Goal: Task Accomplishment & Management: Manage account settings

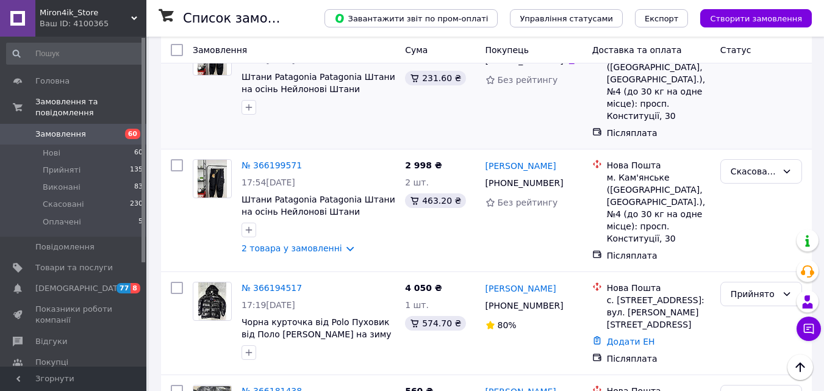
scroll to position [488, 0]
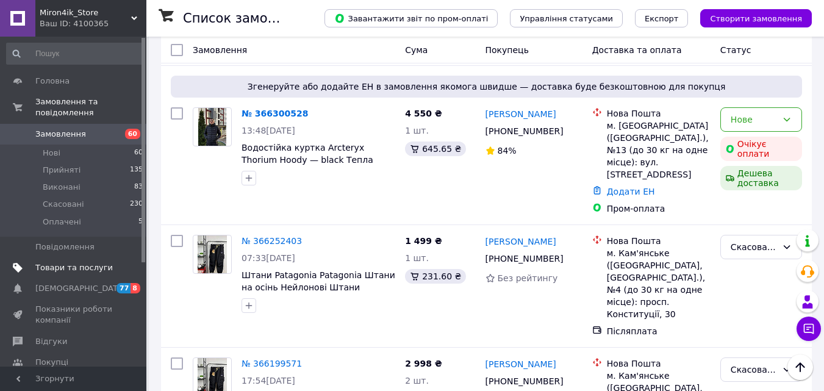
click at [88, 262] on span "Товари та послуги" at bounding box center [73, 267] width 77 height 11
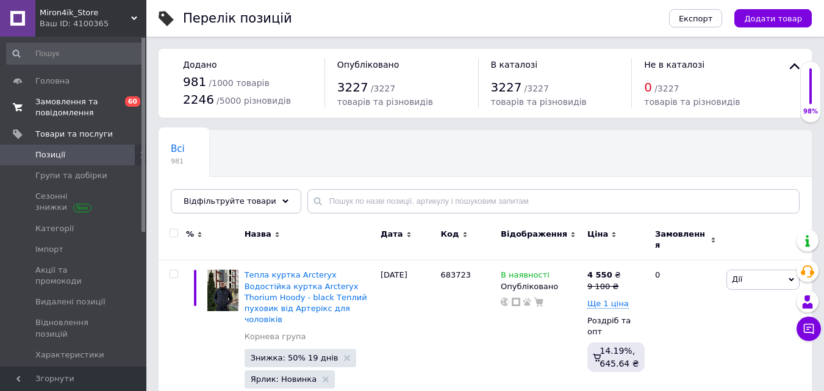
click at [36, 99] on span "Замовлення та повідомлення" at bounding box center [73, 107] width 77 height 22
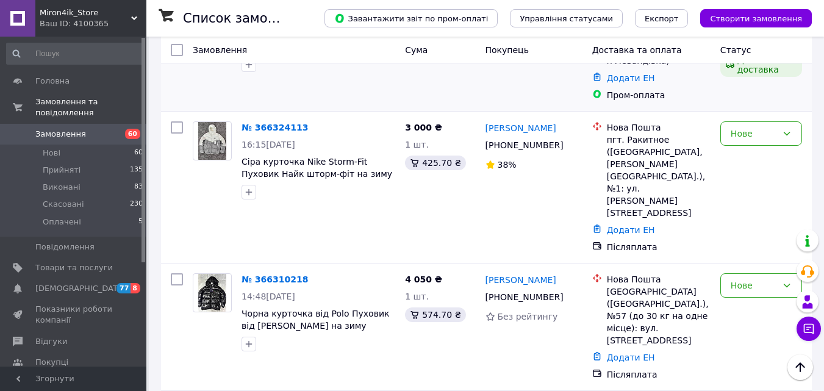
scroll to position [183, 0]
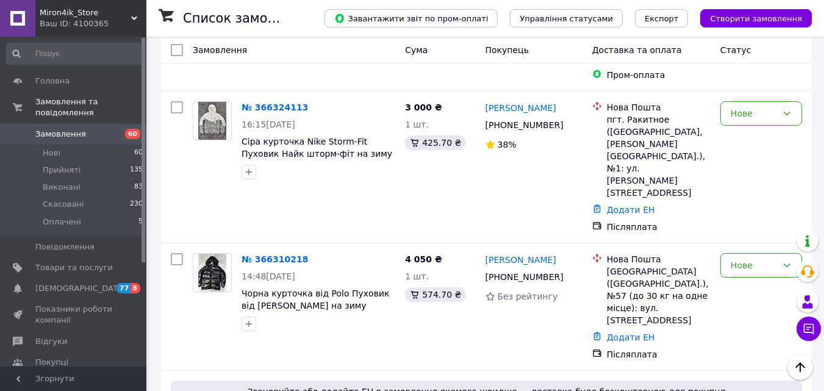
click at [59, 27] on div "Ваш ID: 4100365" at bounding box center [93, 23] width 107 height 11
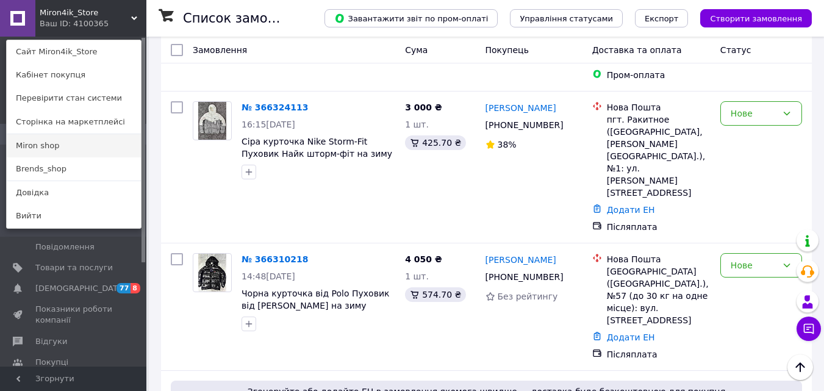
click at [52, 149] on link "Miron shop" at bounding box center [74, 145] width 134 height 23
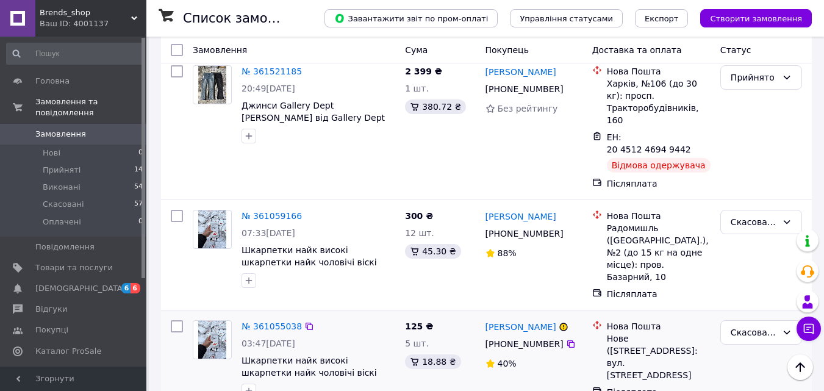
scroll to position [427, 0]
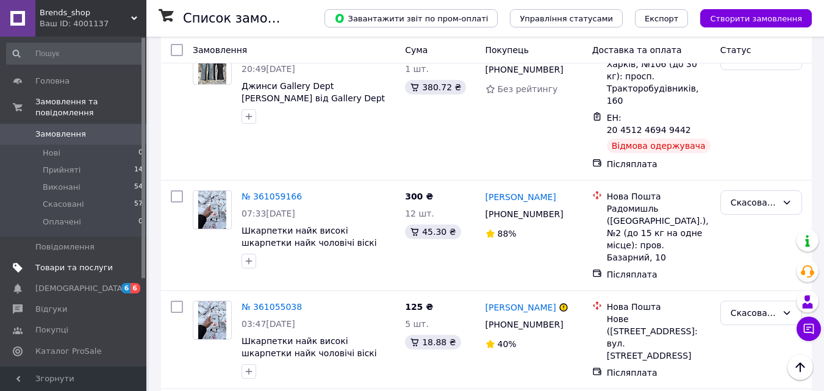
click at [74, 262] on span "Товари та послуги" at bounding box center [73, 267] width 77 height 11
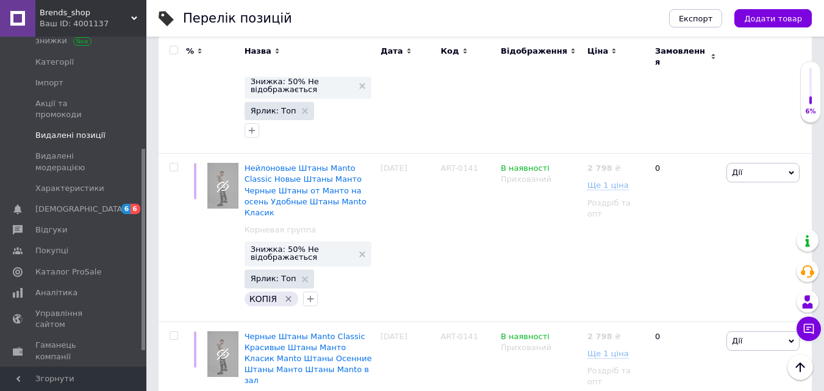
scroll to position [183, 0]
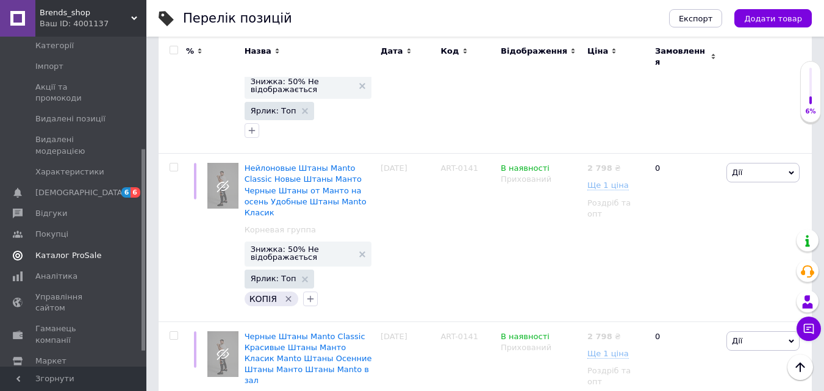
click at [49, 250] on span "Каталог ProSale" at bounding box center [68, 255] width 66 height 11
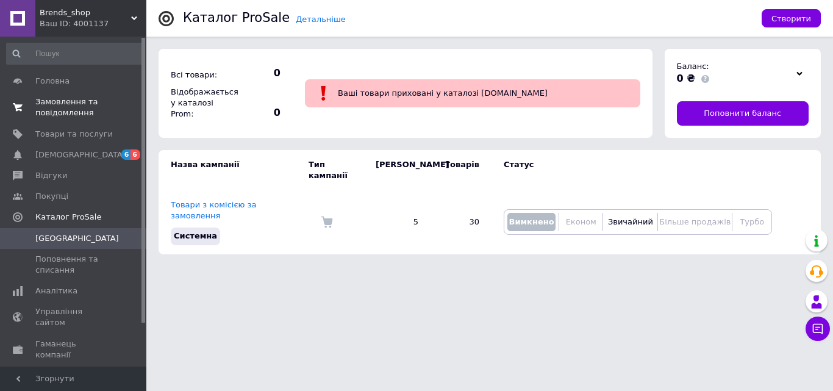
click at [59, 106] on span "Замовлення та повідомлення" at bounding box center [73, 107] width 77 height 22
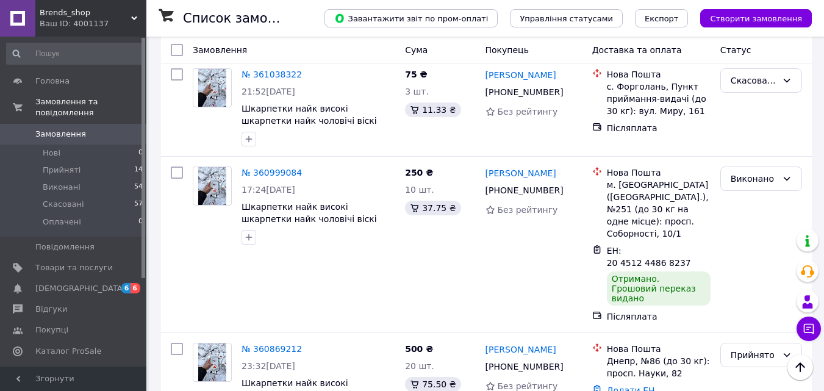
scroll to position [732, 0]
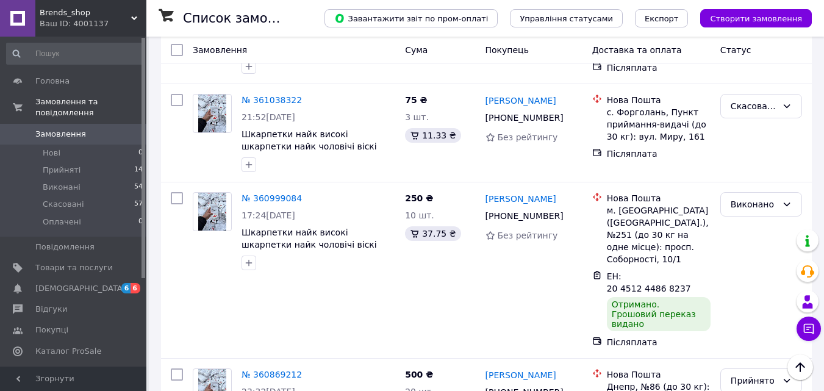
click at [268, 370] on link "№ 360869212" at bounding box center [272, 375] width 60 height 10
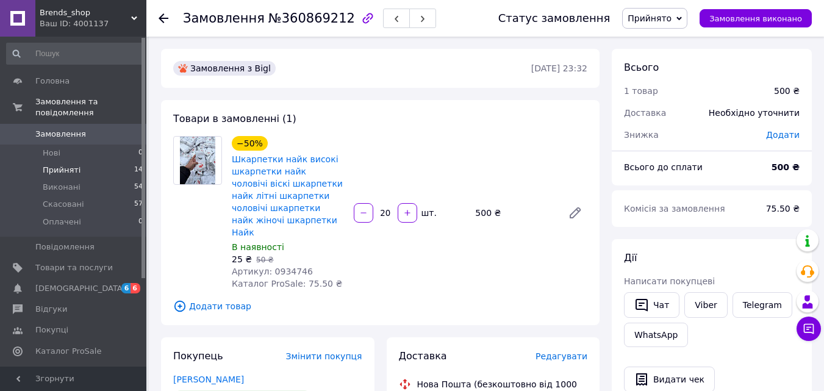
click at [73, 165] on span "Прийняті" at bounding box center [62, 170] width 38 height 11
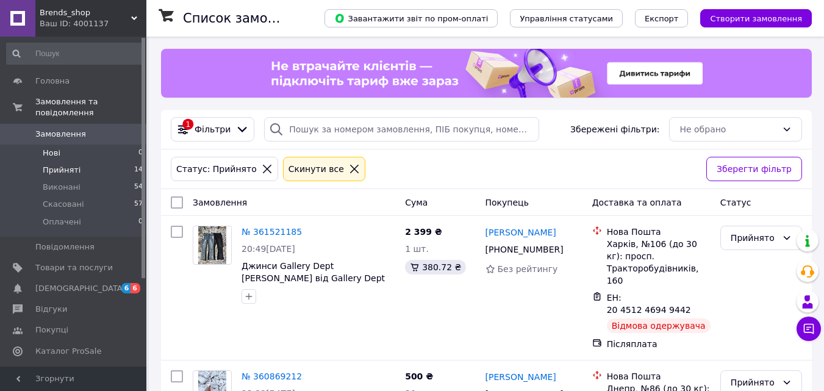
click at [93, 145] on li "Нові 0" at bounding box center [75, 153] width 150 height 17
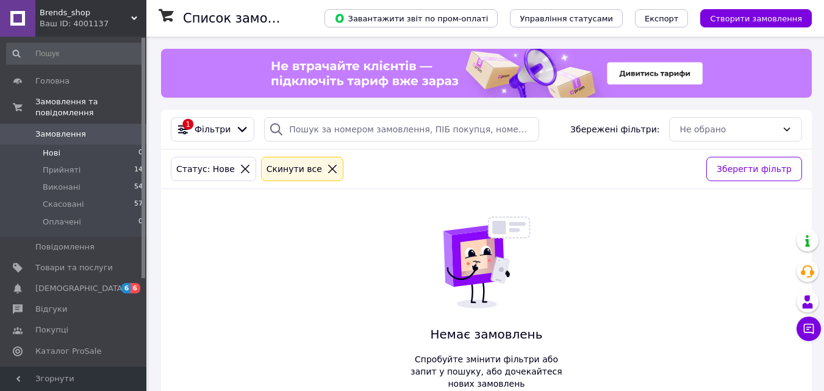
click at [85, 23] on div "Ваш ID: 4001137" at bounding box center [93, 23] width 107 height 11
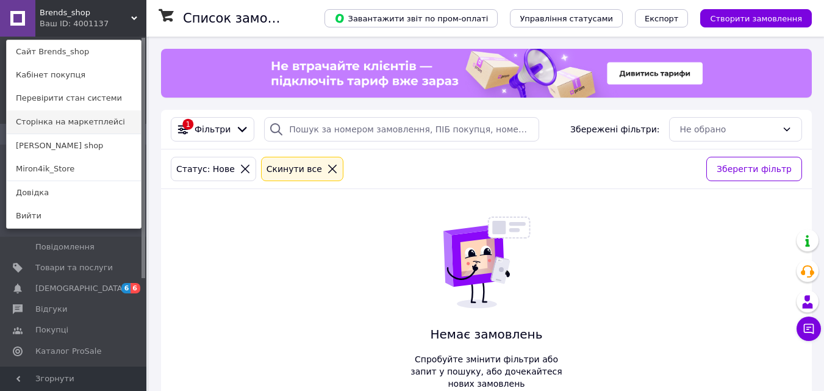
click at [70, 131] on link "Сторінка на маркетплейсі" at bounding box center [74, 121] width 134 height 23
